Goal: Browse casually

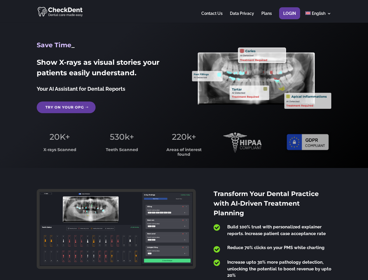
click at [184, 140] on span "220k+" at bounding box center [184, 137] width 24 height 10
click at [184, 11] on div at bounding box center [184, 11] width 295 height 23
click at [184, 140] on span "220k+" at bounding box center [184, 137] width 24 height 10
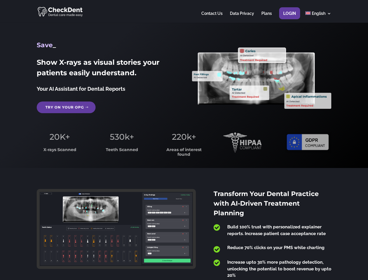
click at [184, 11] on div at bounding box center [184, 11] width 295 height 23
